Goal: Task Accomplishment & Management: Manage account settings

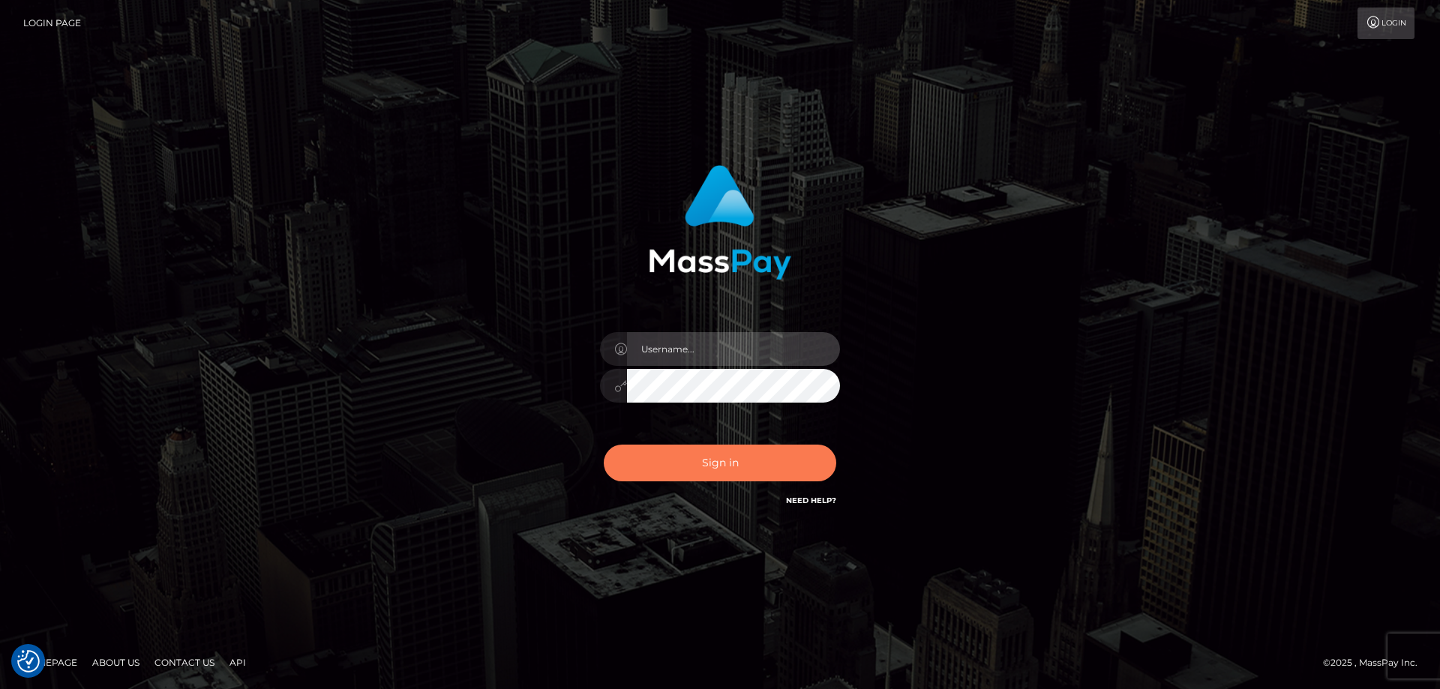
type input "angie.ctfo"
click at [736, 467] on button "Sign in" at bounding box center [720, 463] width 233 height 37
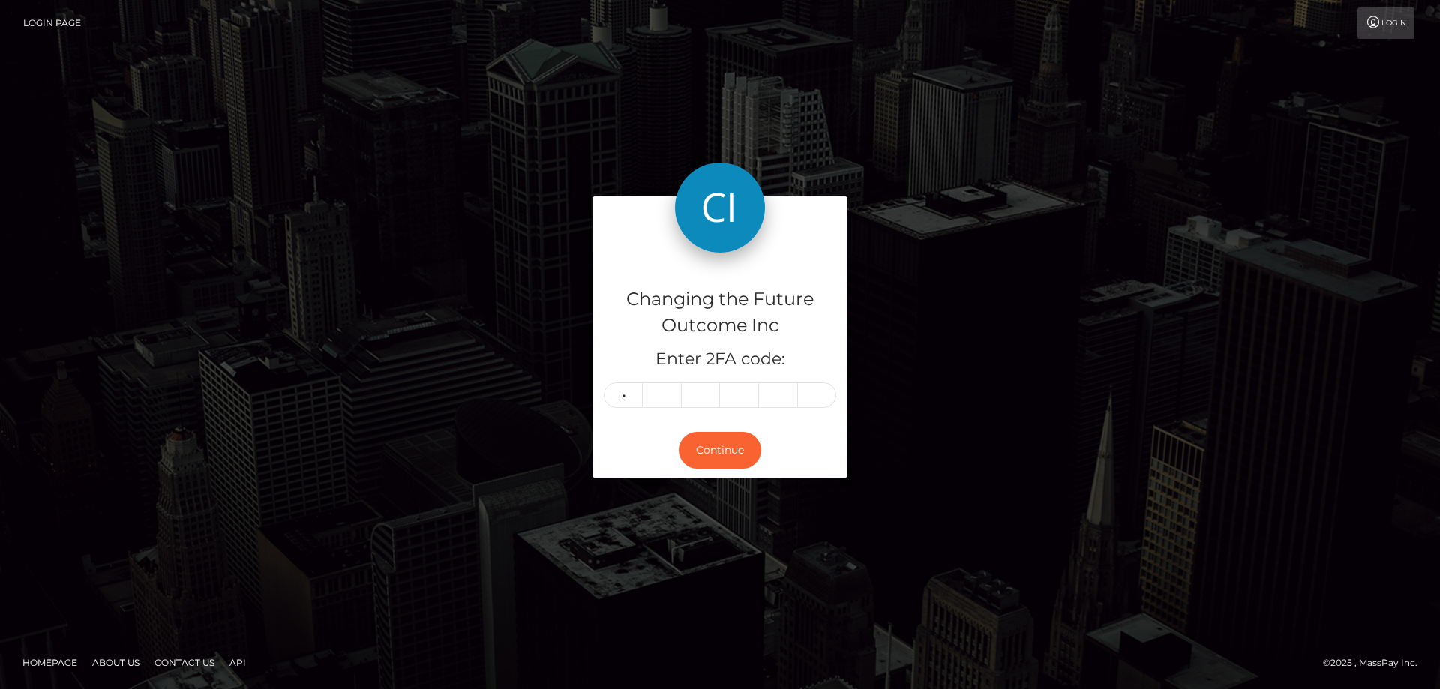
type input "0"
type input "8"
type input "3"
type input "4"
type input "2"
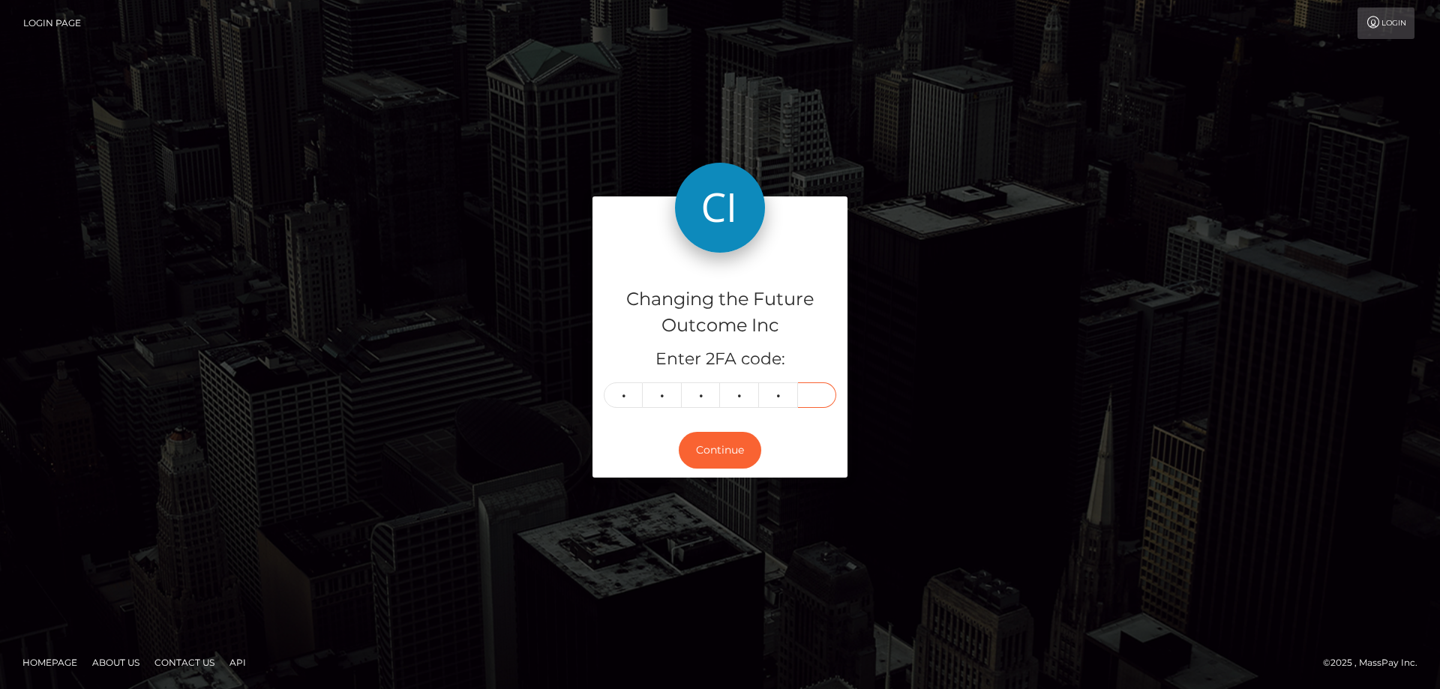
type input "0"
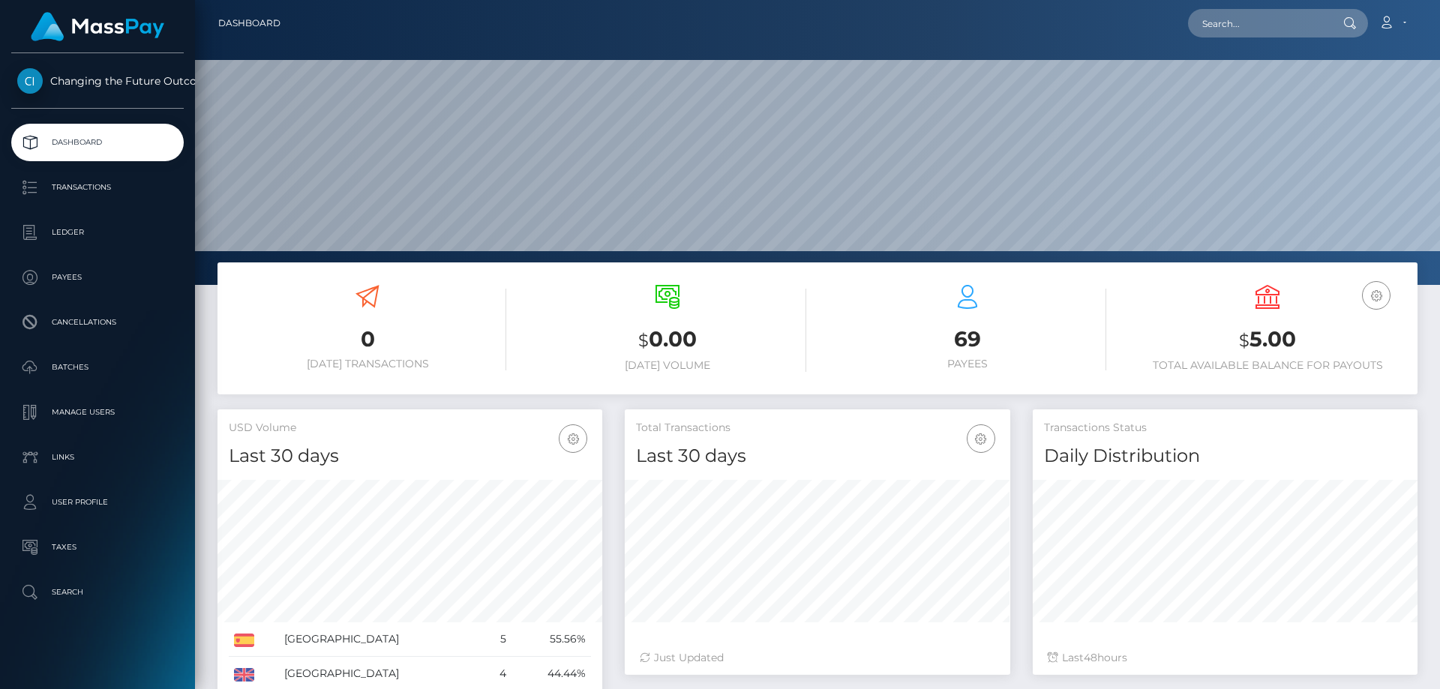
scroll to position [266, 386]
